Goal: Learn about a topic

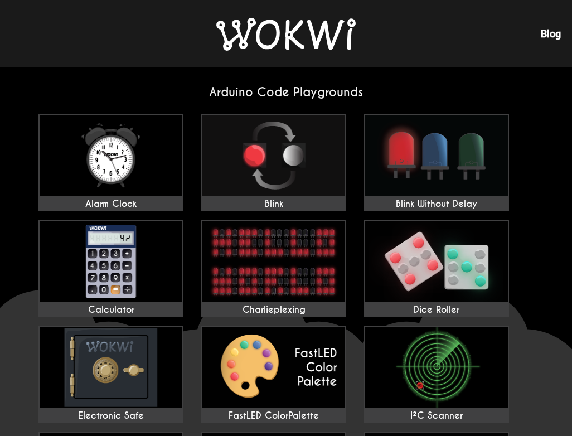
drag, startPoint x: 307, startPoint y: 47, endPoint x: 268, endPoint y: 93, distance: 59.7
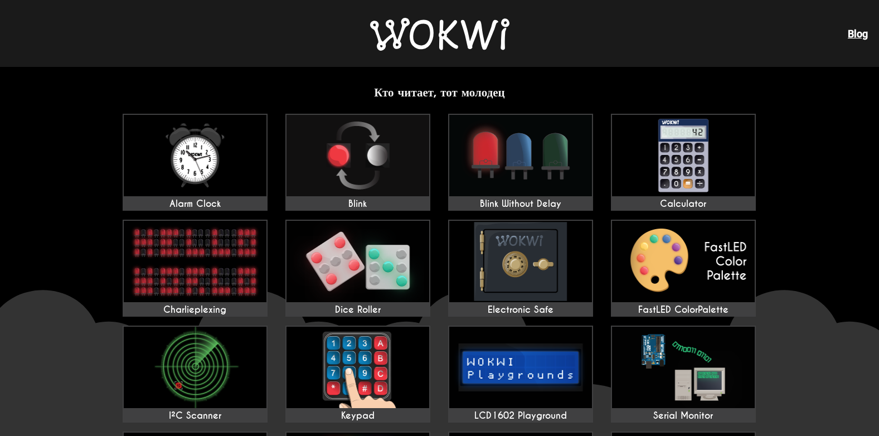
drag, startPoint x: 877, startPoint y: 27, endPoint x: 860, endPoint y: 307, distance: 280.4
click at [481, 31] on img at bounding box center [439, 34] width 139 height 33
click at [485, 41] on img at bounding box center [439, 34] width 139 height 33
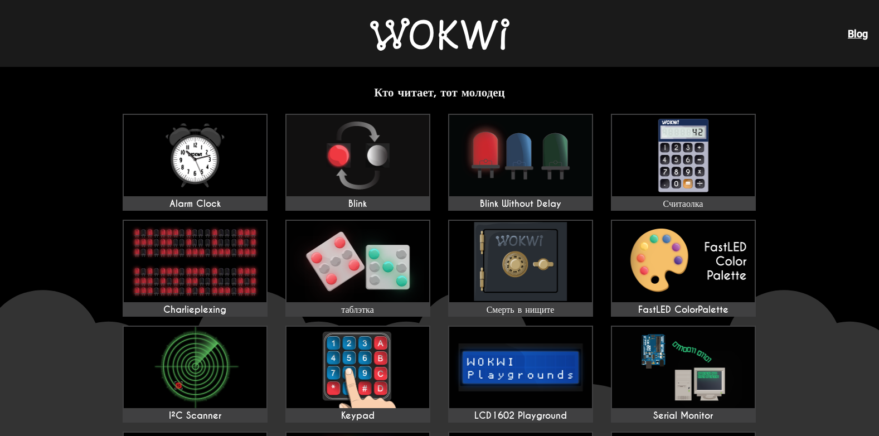
click at [485, 41] on img at bounding box center [439, 34] width 139 height 33
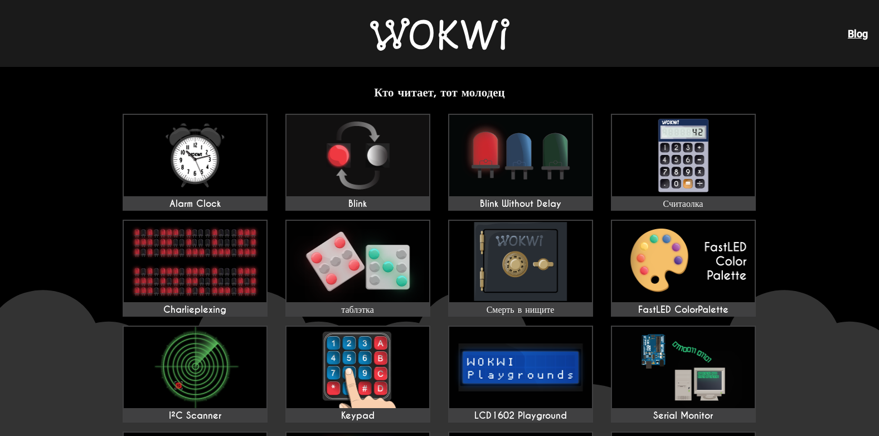
click at [485, 41] on img at bounding box center [439, 34] width 139 height 33
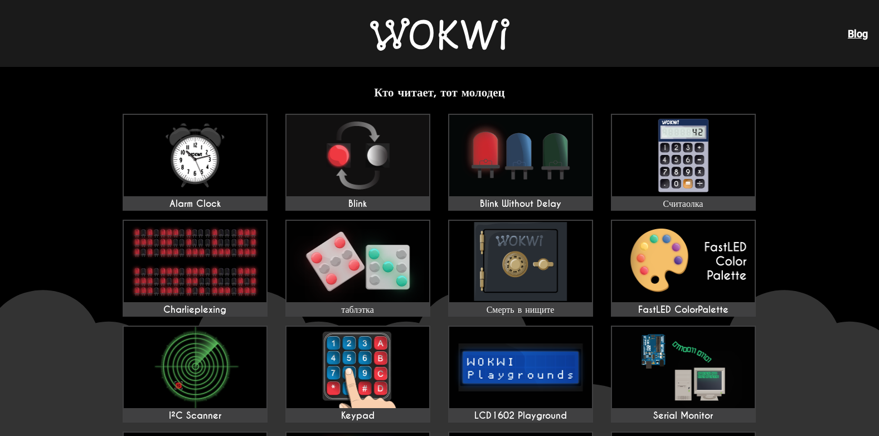
click at [485, 41] on img at bounding box center [439, 34] width 139 height 33
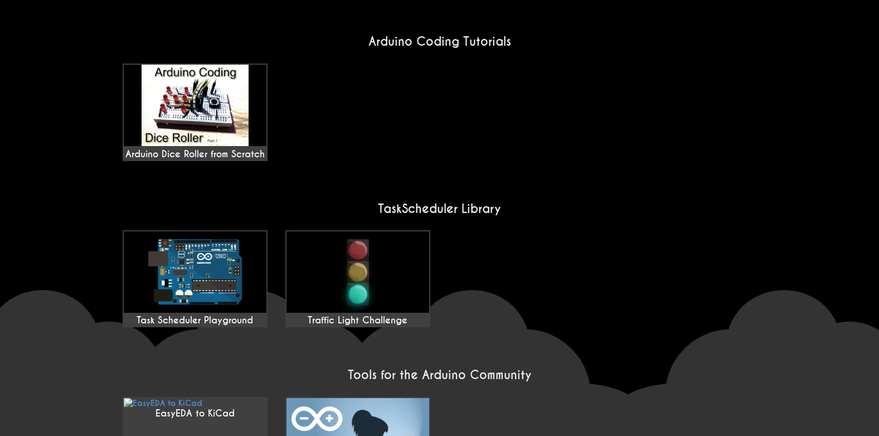
scroll to position [840, 0]
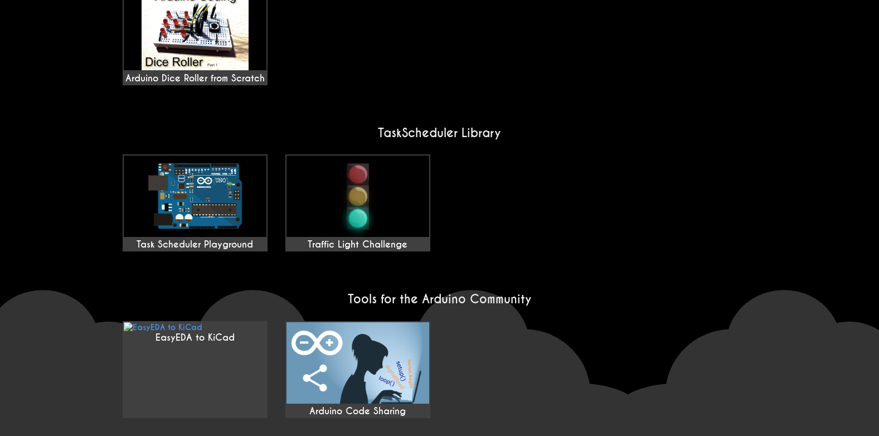
click at [285, 7] on div "Arduino Dice Roller from Scratch" at bounding box center [440, 36] width 652 height 106
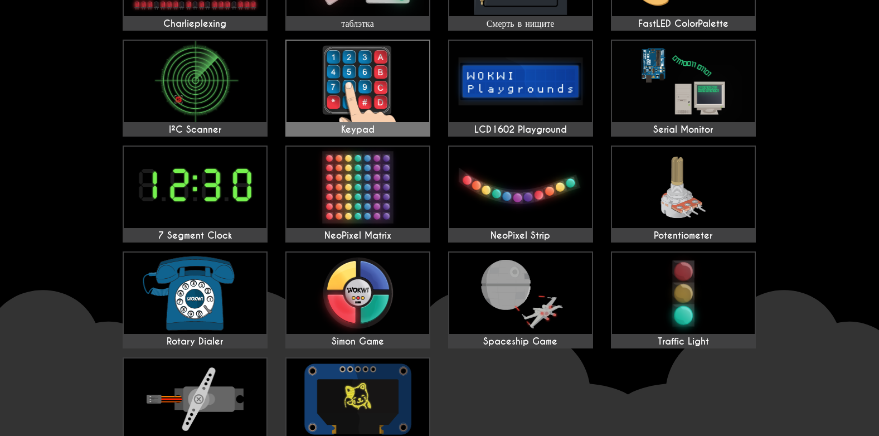
scroll to position [0, 0]
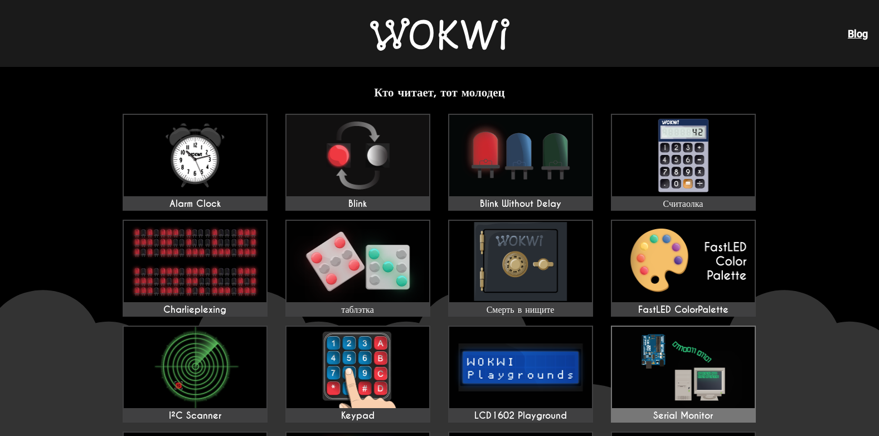
click at [651, 422] on link "Serial Monitor" at bounding box center [683, 374] width 145 height 97
